Goal: Information Seeking & Learning: Check status

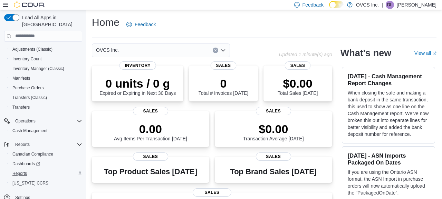
scroll to position [115, 0]
click at [22, 171] on span "Reports" at bounding box center [19, 174] width 15 height 6
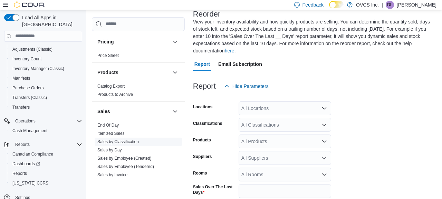
scroll to position [411, 0]
click at [116, 125] on link "End Of Day" at bounding box center [107, 125] width 21 height 5
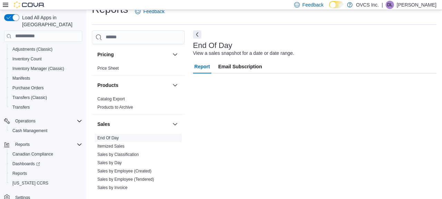
scroll to position [13, 0]
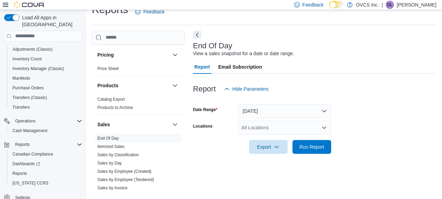
click at [326, 111] on button "Today" at bounding box center [285, 111] width 93 height 14
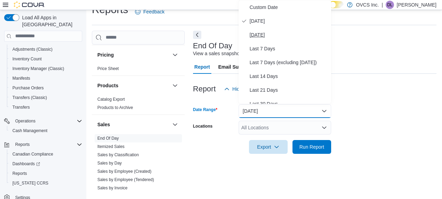
click at [263, 35] on span "Yesterday" at bounding box center [289, 35] width 79 height 8
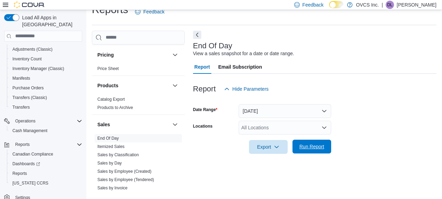
click at [307, 147] on span "Run Report" at bounding box center [311, 146] width 25 height 7
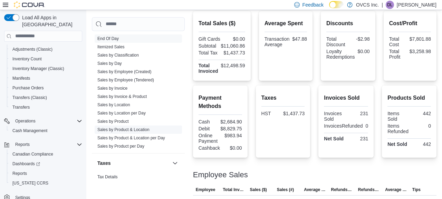
scroll to position [493, 0]
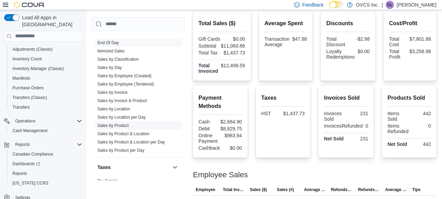
click at [120, 126] on link "Sales by Product" at bounding box center [112, 125] width 31 height 5
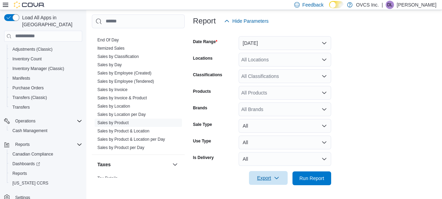
scroll to position [88, 0]
click at [270, 179] on span "Export" at bounding box center [268, 179] width 30 height 14
click at [283, 137] on span "Export to Excel" at bounding box center [269, 137] width 31 height 6
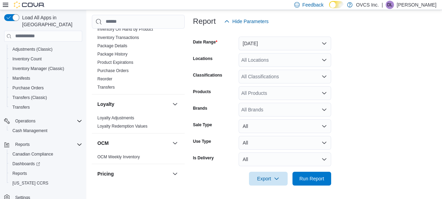
scroll to position [275, 0]
click at [107, 79] on link "Reorder" at bounding box center [104, 80] width 15 height 5
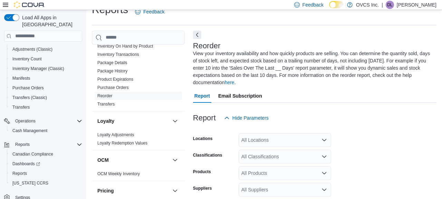
scroll to position [45, 0]
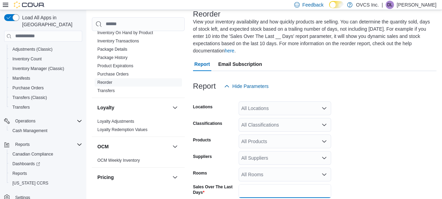
click at [250, 191] on input "*" at bounding box center [285, 191] width 93 height 14
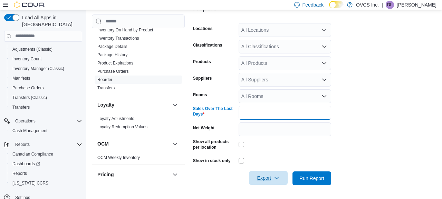
scroll to position [123, 0]
type input "*"
click at [268, 179] on span "Export" at bounding box center [268, 179] width 30 height 14
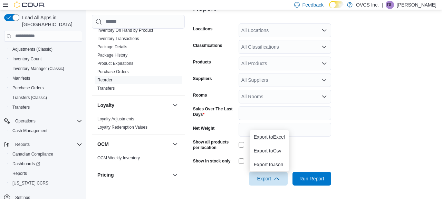
click at [278, 137] on span "Export to Excel" at bounding box center [269, 137] width 31 height 6
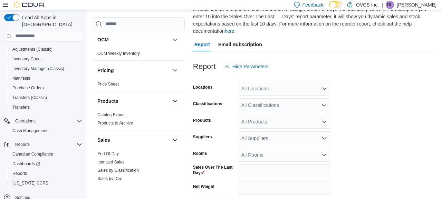
scroll to position [69, 0]
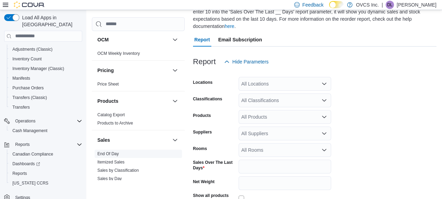
click at [118, 154] on link "End Of Day" at bounding box center [107, 154] width 21 height 5
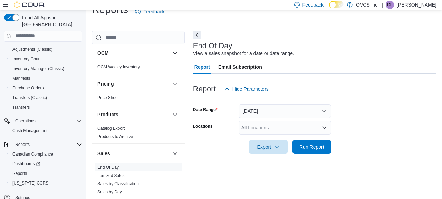
click at [326, 111] on button "Today" at bounding box center [285, 111] width 93 height 14
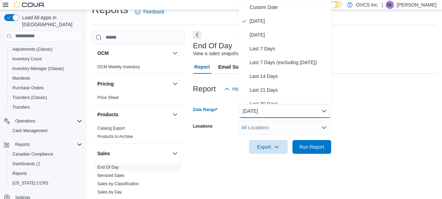
drag, startPoint x: 283, startPoint y: 62, endPoint x: 292, endPoint y: 91, distance: 30.5
click at [283, 63] on span "Last 7 Days (excluding today)" at bounding box center [289, 62] width 79 height 8
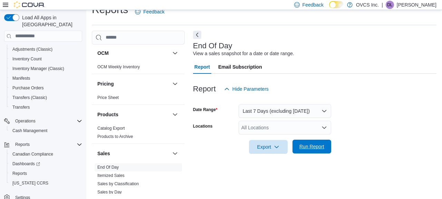
click at [315, 151] on span "Run Report" at bounding box center [312, 147] width 30 height 14
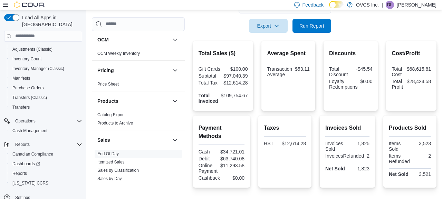
scroll to position [134, 0]
